Goal: Transaction & Acquisition: Purchase product/service

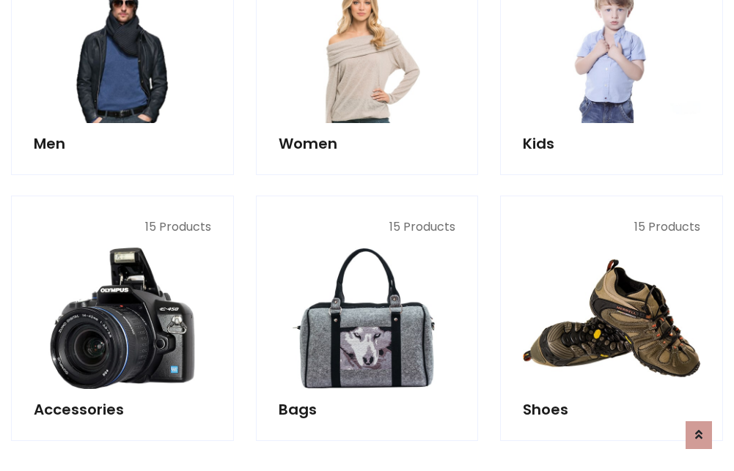
scroll to position [490, 0]
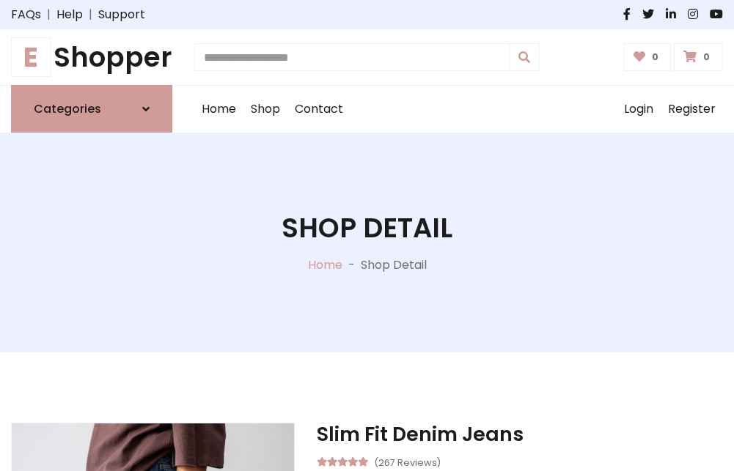
click at [92, 57] on h1 "E Shopper" at bounding box center [91, 57] width 161 height 32
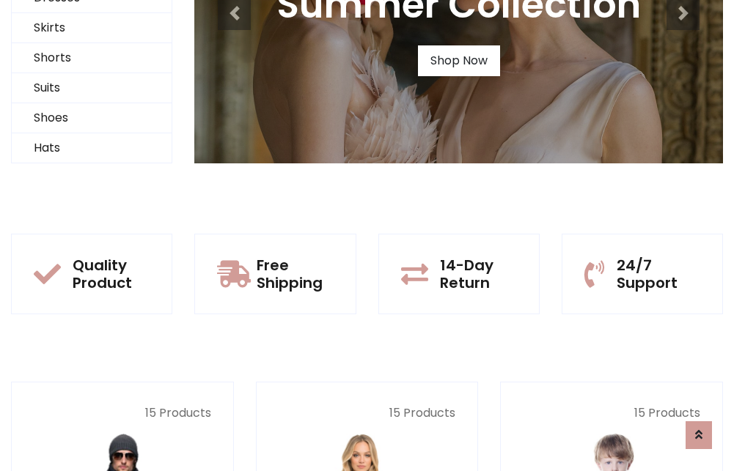
scroll to position [141, 0]
